Goal: Find specific page/section: Locate a particular part of the current website

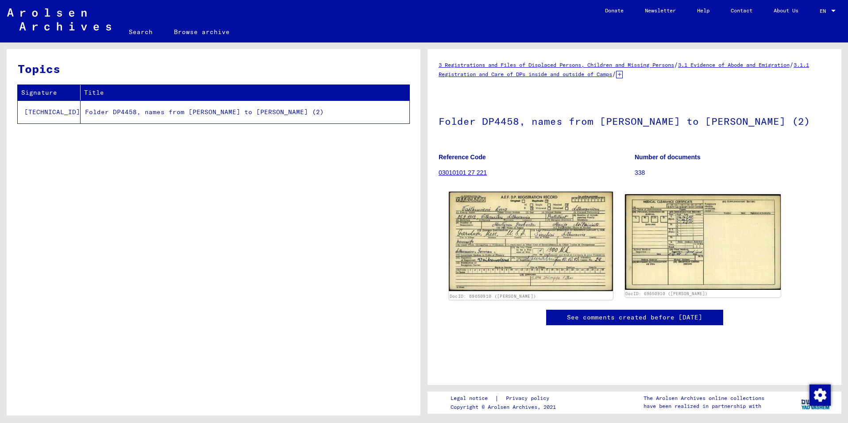
drag, startPoint x: 525, startPoint y: 280, endPoint x: 531, endPoint y: 289, distance: 11.2
click at [525, 280] on img at bounding box center [531, 242] width 164 height 100
click at [513, 261] on img at bounding box center [531, 242] width 164 height 100
click at [535, 256] on img at bounding box center [531, 242] width 164 height 100
click at [505, 257] on img at bounding box center [531, 242] width 164 height 100
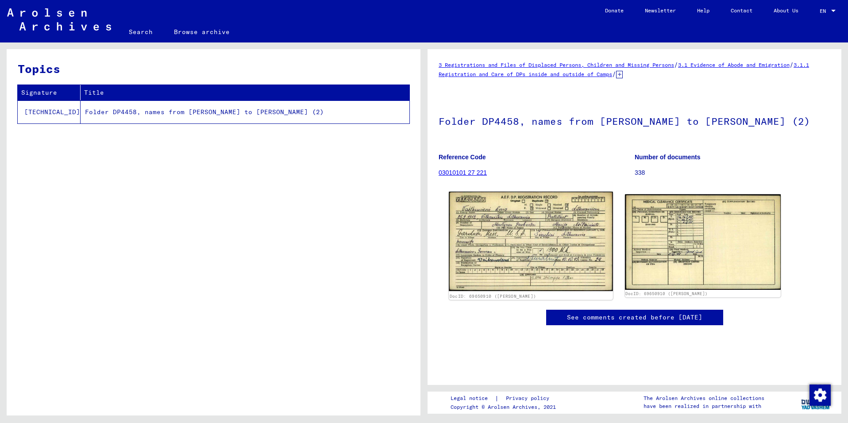
click at [507, 254] on img at bounding box center [531, 242] width 164 height 100
click at [489, 262] on img at bounding box center [531, 242] width 164 height 100
click at [513, 240] on img at bounding box center [531, 242] width 164 height 100
click at [479, 299] on link "DocID: 69650910 ([PERSON_NAME])" at bounding box center [492, 295] width 86 height 5
